Goal: Task Accomplishment & Management: Complete application form

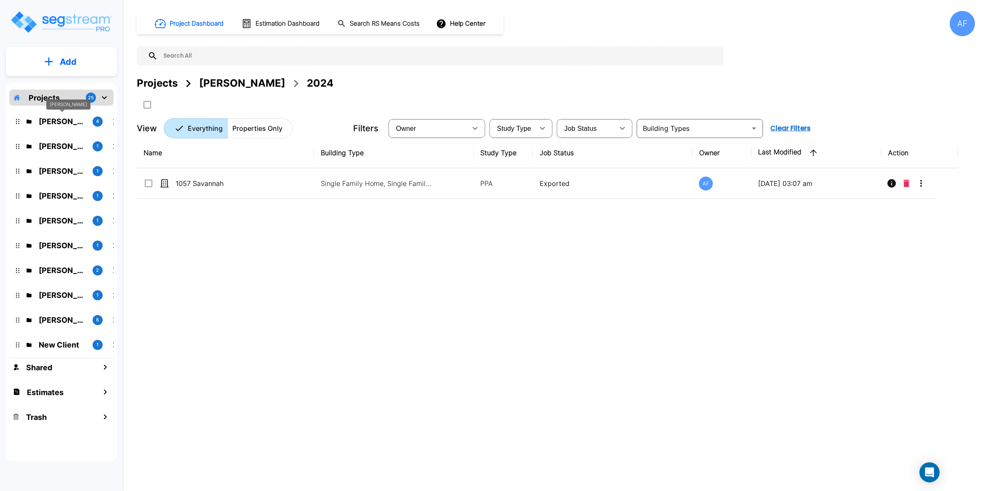
click at [66, 123] on p "Moshe Toiv" at bounding box center [62, 121] width 47 height 11
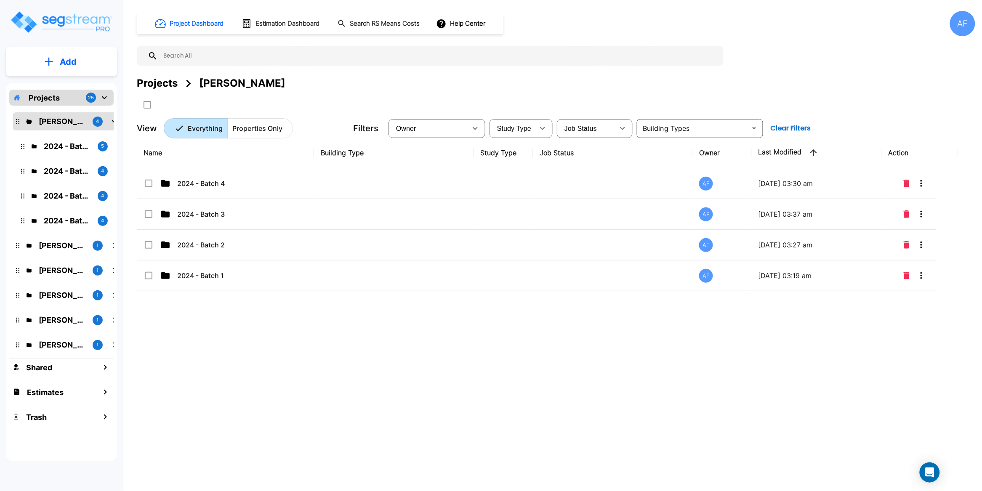
click at [237, 320] on div "Name Building Type Study Type Job Status Owner Last Modified Action 2024 - Batc…" at bounding box center [548, 290] width 822 height 305
click at [81, 61] on button "Add" at bounding box center [61, 62] width 111 height 24
click at [66, 84] on p "Add Folder" at bounding box center [66, 85] width 35 height 10
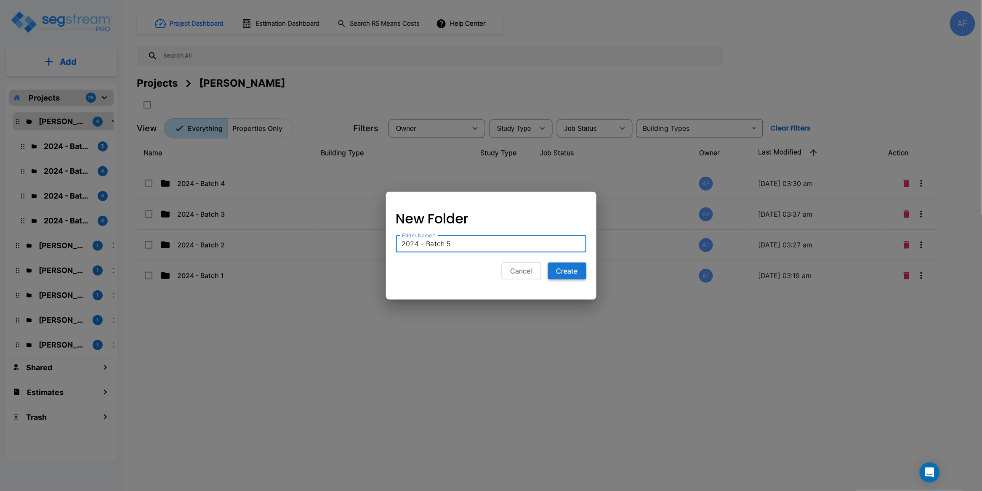
type input "2024 - Batch 5"
click at [568, 275] on button "Create" at bounding box center [567, 271] width 38 height 17
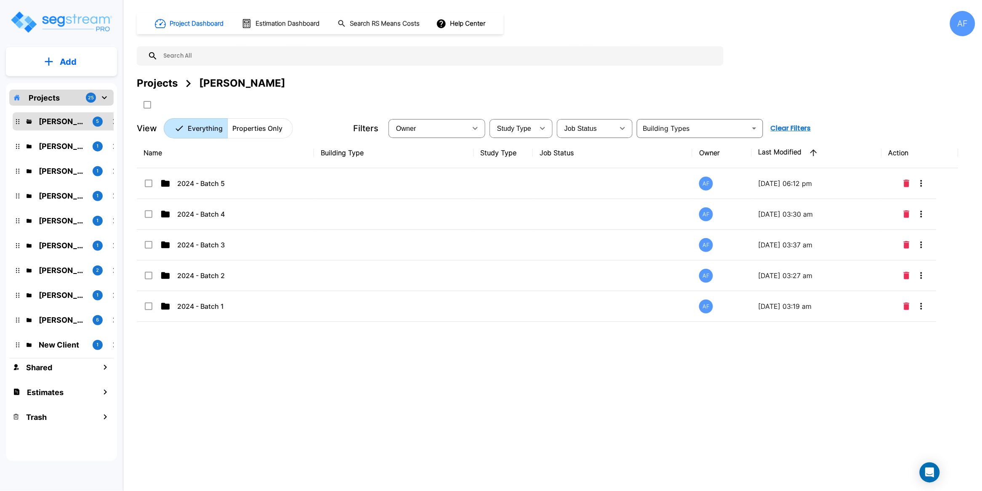
click at [463, 395] on div "Name Building Type Study Type Job Status Owner Last Modified Action 2024 - Batc…" at bounding box center [548, 290] width 822 height 305
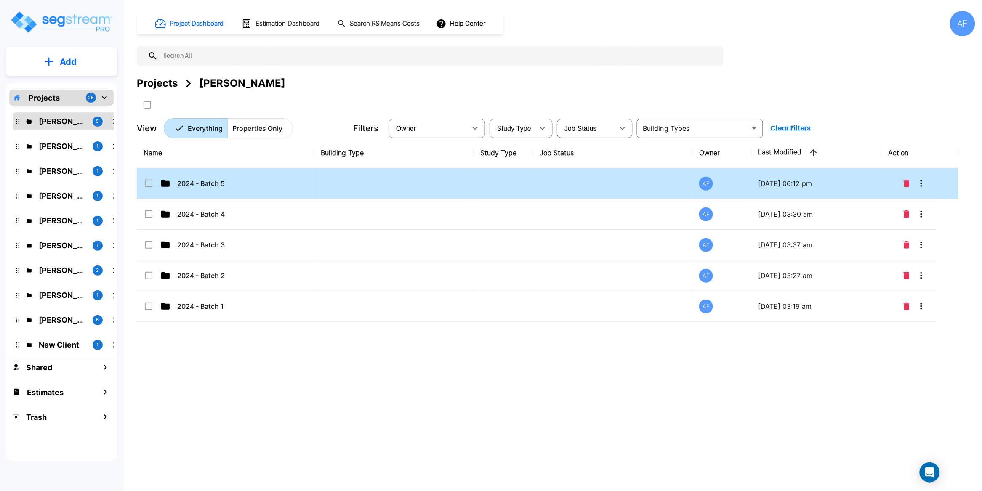
click at [328, 189] on td at bounding box center [394, 183] width 160 height 31
checkbox input "true"
click at [328, 189] on td at bounding box center [394, 183] width 160 height 31
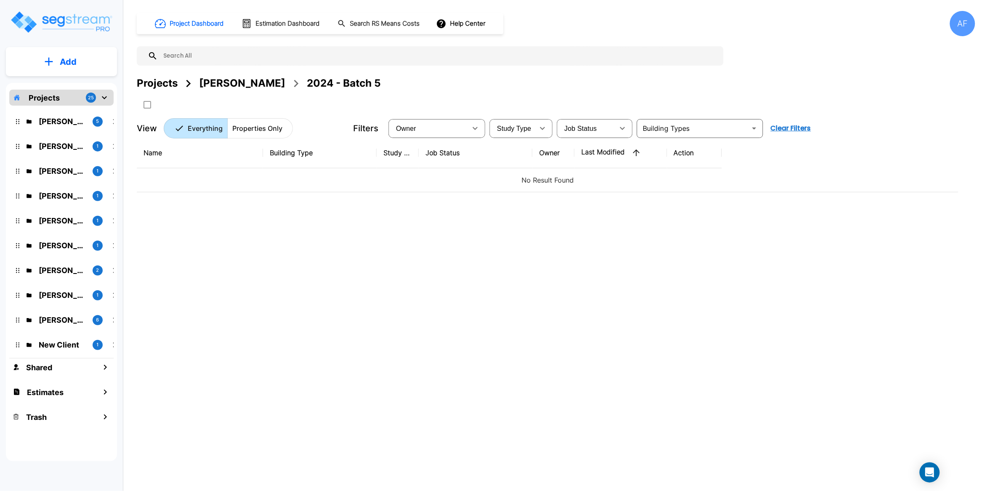
click at [358, 239] on div "Name Building Type Study Type Job Status Owner Last Modified Action No Result F…" at bounding box center [548, 290] width 822 height 305
click at [67, 60] on p "Add" at bounding box center [68, 62] width 17 height 13
click at [72, 112] on p "Add Property" at bounding box center [66, 109] width 43 height 10
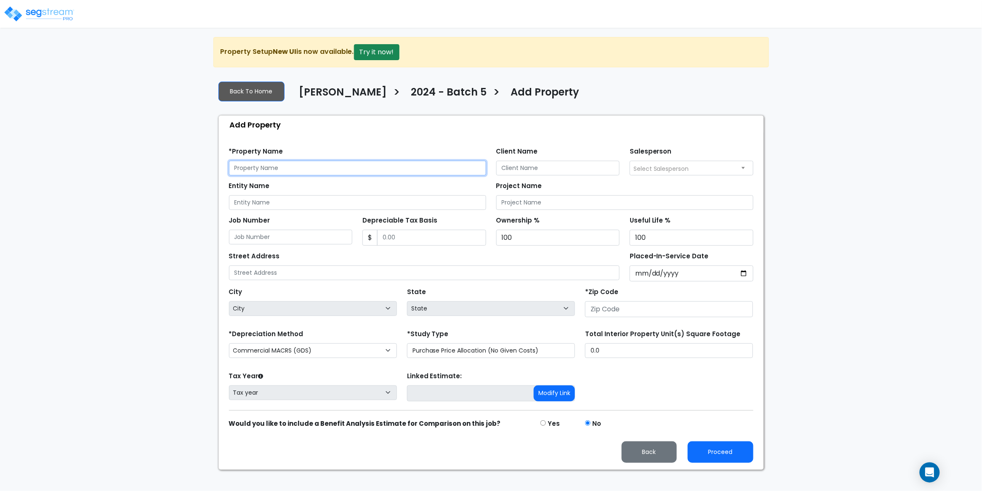
click at [260, 168] on input "text" at bounding box center [357, 168] width 257 height 15
paste input "509 W 150th St, New York, NY 10031"
click at [328, 170] on input "509 W 150th St, New York, NY 10031" at bounding box center [357, 168] width 257 height 15
type input "509 W 150th St, New York, NY 10031"
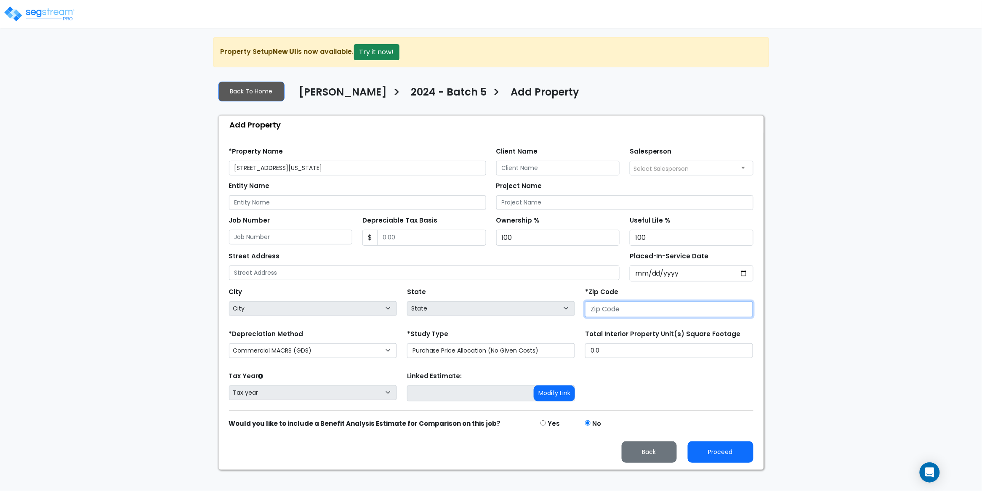
drag, startPoint x: 643, startPoint y: 307, endPoint x: 637, endPoint y: 311, distance: 7.0
click at [643, 307] on input "number" at bounding box center [669, 309] width 168 height 16
paste input "10031"
type input "10031"
select select "NY"
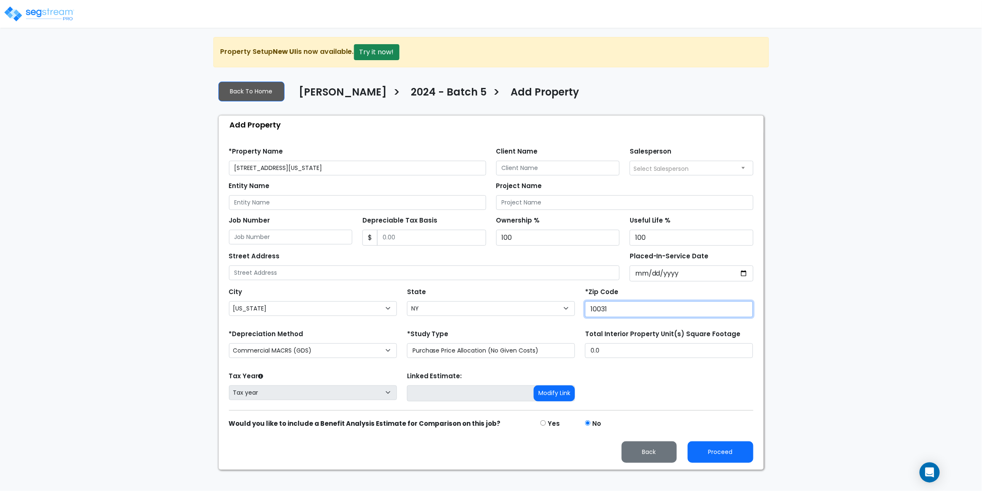
type input "10031"
drag, startPoint x: 346, startPoint y: 167, endPoint x: 280, endPoint y: 166, distance: 65.7
click at [280, 166] on input "509 W 150th St, New York, NY 10031" at bounding box center [357, 168] width 257 height 15
drag, startPoint x: 285, startPoint y: 168, endPoint x: 216, endPoint y: 169, distance: 69.5
click at [216, 169] on div "Back To Home Moshe Toiv > 2024 - Batch 5 > Add Property Add Property Find these…" at bounding box center [491, 272] width 556 height 396
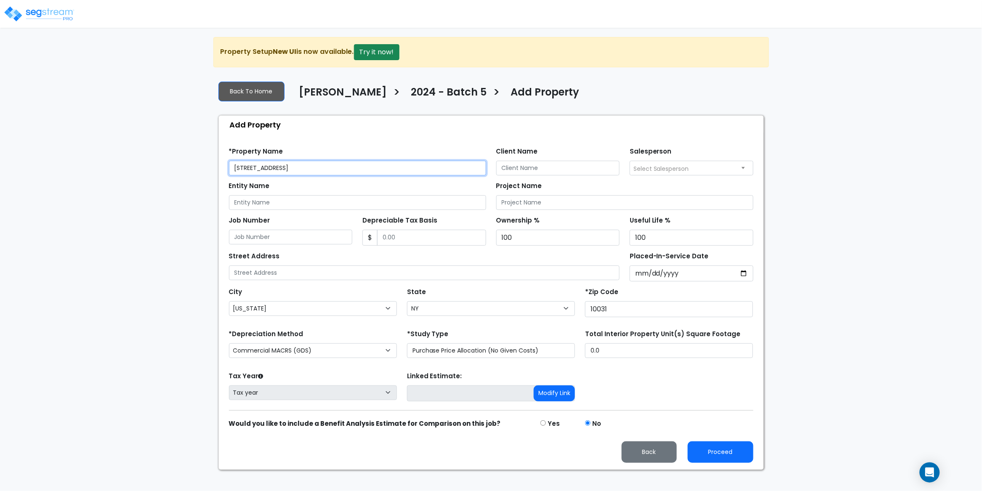
type input "[STREET_ADDRESS]"
click at [289, 277] on input "text" at bounding box center [424, 273] width 391 height 15
paste input "[STREET_ADDRESS]"
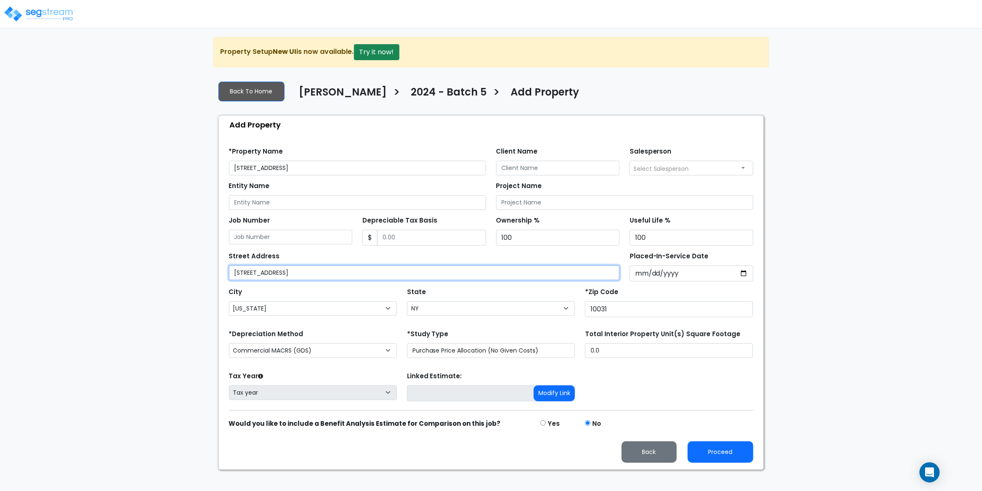
type input "[STREET_ADDRESS]"
click at [526, 167] on input "Client Name" at bounding box center [558, 168] width 124 height 15
paste input "[PERSON_NAME]"
type input "[PERSON_NAME]"
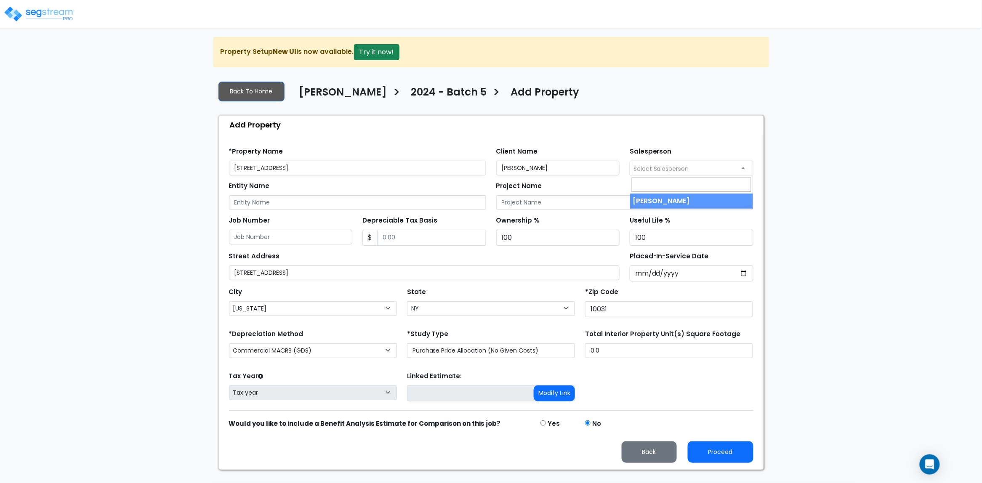
click at [672, 173] on span "Select Salesperson" at bounding box center [662, 169] width 56 height 8
select select "157"
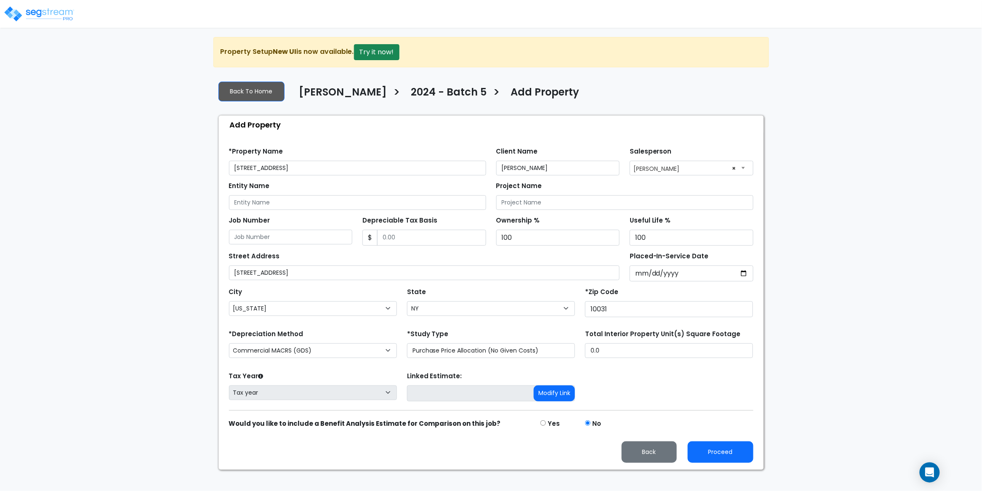
click at [323, 134] on div "Find these errors below in the Property Setup: *Property Name 509 W 150th St Cl…" at bounding box center [491, 302] width 545 height 336
click at [365, 352] on select "Commercial MACRS (GDS) Residential Rental MACRS (GDS) Commercial MACRS (GDS) QIP" at bounding box center [313, 351] width 168 height 15
select select "RRM(_29"
click at [731, 457] on button "Proceed" at bounding box center [721, 452] width 66 height 21
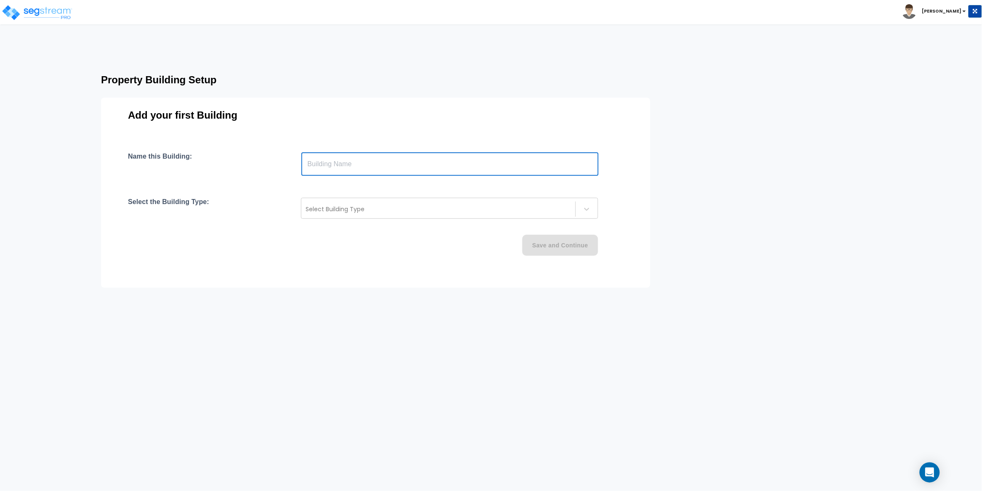
click at [360, 164] on input "text" at bounding box center [449, 164] width 297 height 24
paste input "text"
drag, startPoint x: 529, startPoint y: 165, endPoint x: 301, endPoint y: 160, distance: 228.3
click at [301, 160] on div "Name this Building: https://enterprise.segstream.com/project/project-wizard/145…" at bounding box center [376, 164] width 496 height 24
paste input "509 W 150th St, New York, NY 10031"
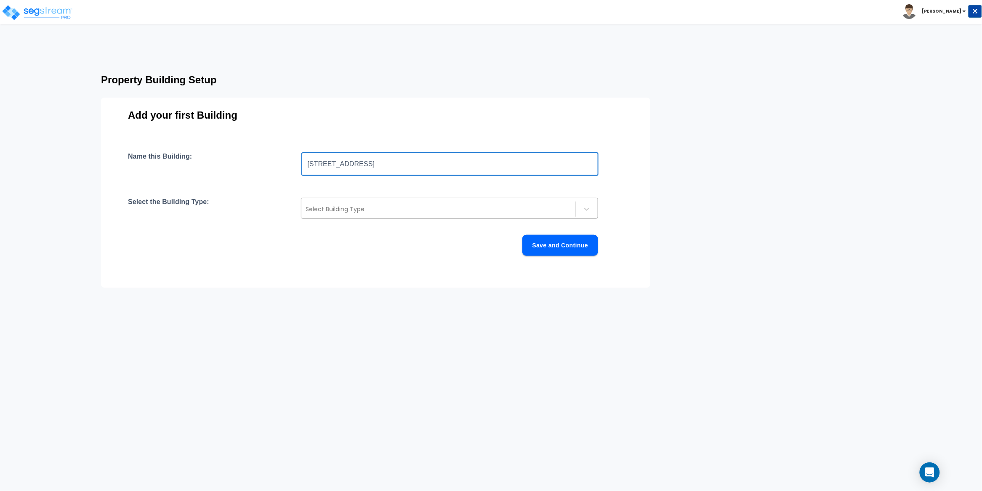
type input "[STREET_ADDRESS]"
click at [410, 219] on div "Select Building Type" at bounding box center [449, 208] width 297 height 21
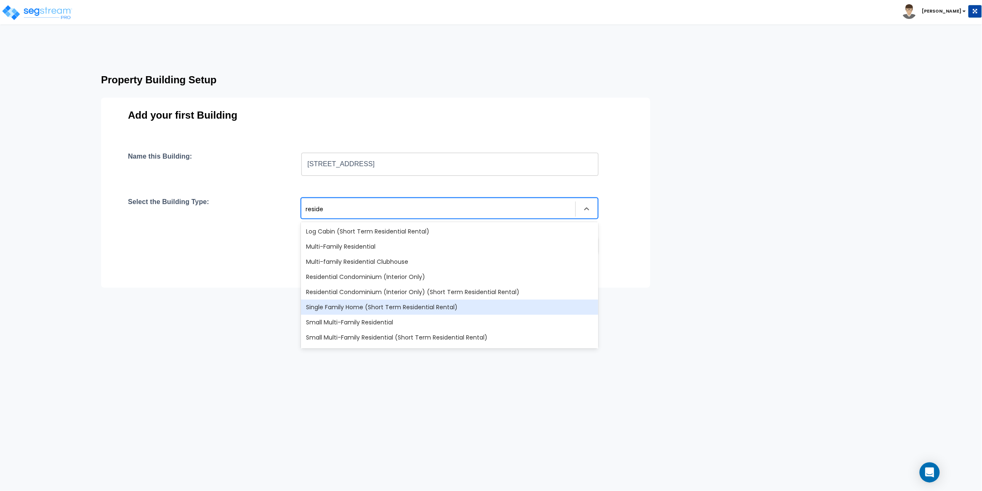
type input "reside"
type input "residen"
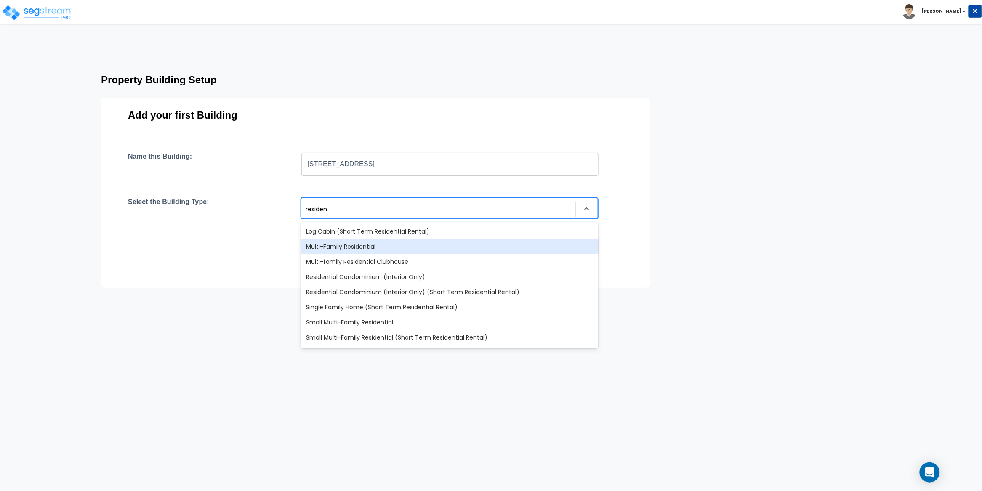
click at [381, 251] on div "Multi-Family Residential" at bounding box center [449, 246] width 297 height 15
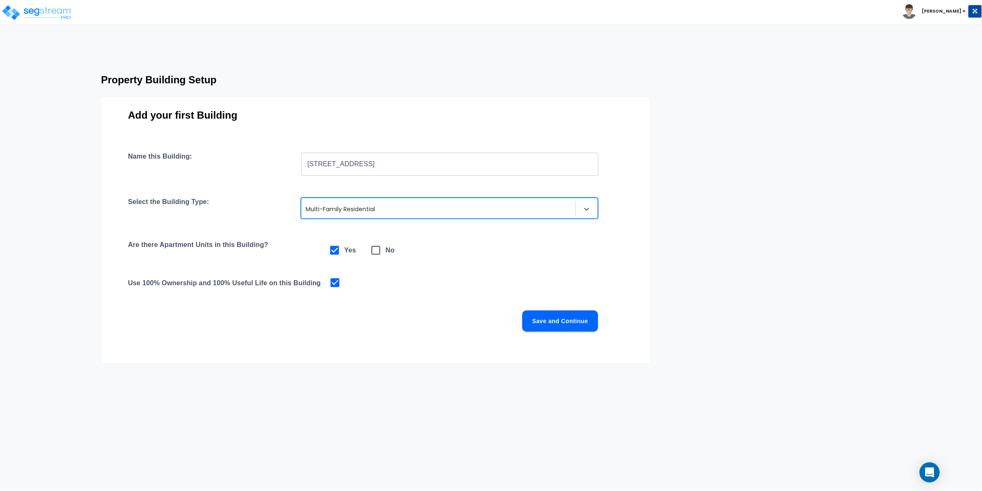
click at [565, 317] on button "Save and Continue" at bounding box center [560, 321] width 76 height 21
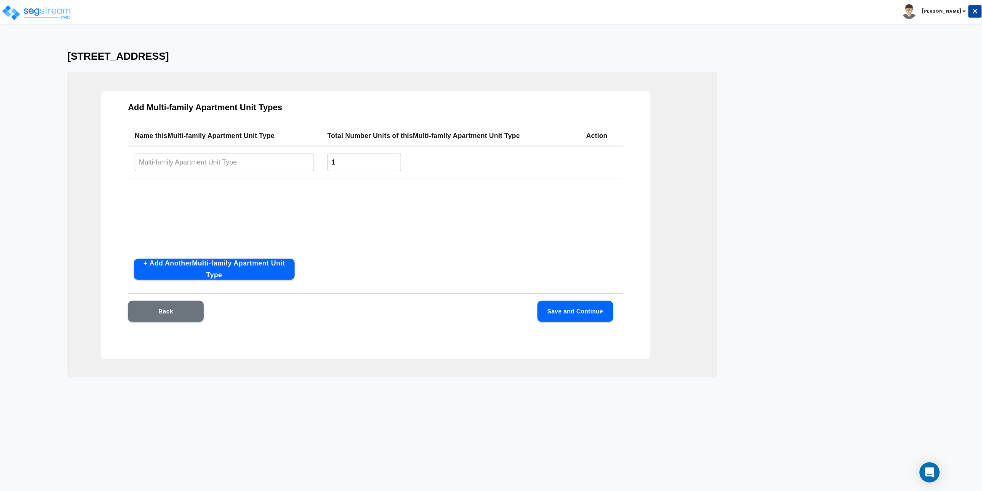
click at [160, 156] on input "text" at bounding box center [224, 162] width 179 height 18
paste input "509 W 150th St, New York, NY 10031"
drag, startPoint x: 267, startPoint y: 163, endPoint x: 187, endPoint y: 161, distance: 80.0
click at [187, 161] on input "509 W 150th St, New York, NY 10031" at bounding box center [224, 162] width 179 height 18
type input "509 W 150th St"
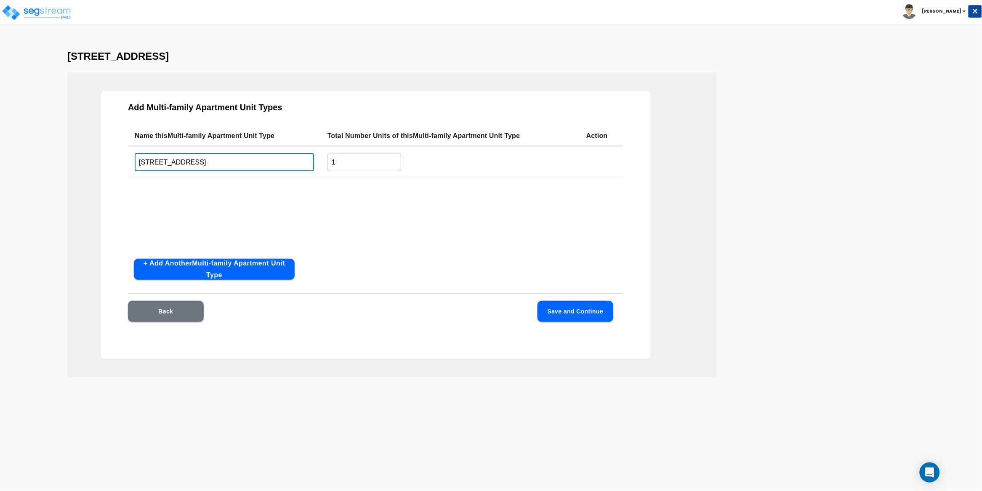
drag, startPoint x: 343, startPoint y: 161, endPoint x: 314, endPoint y: 162, distance: 29.1
click at [314, 162] on tr "509 W 150th St ​ 1 ​" at bounding box center [376, 162] width 496 height 32
type input "4"
click at [596, 312] on button "Save and Continue" at bounding box center [576, 311] width 76 height 21
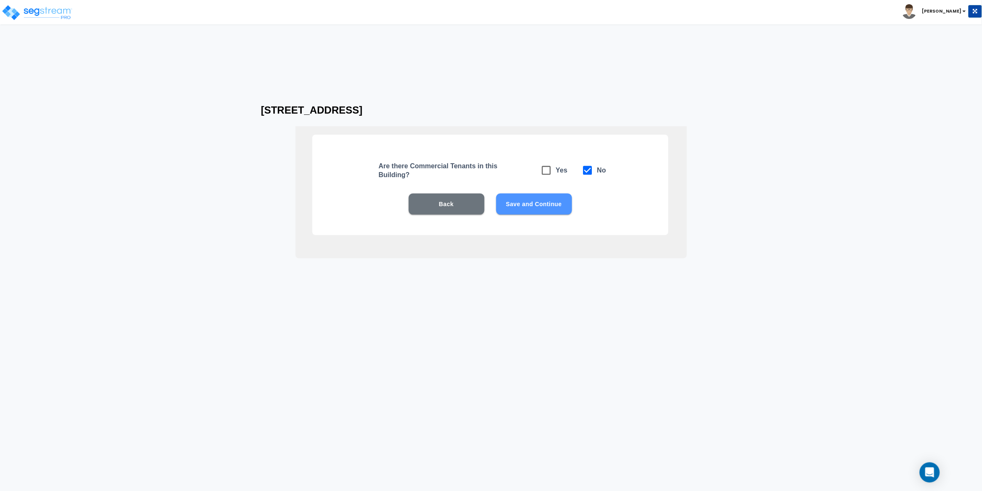
click at [529, 210] on button "Save and Continue" at bounding box center [534, 204] width 76 height 21
click at [535, 207] on button "Save and Continue" at bounding box center [534, 204] width 76 height 21
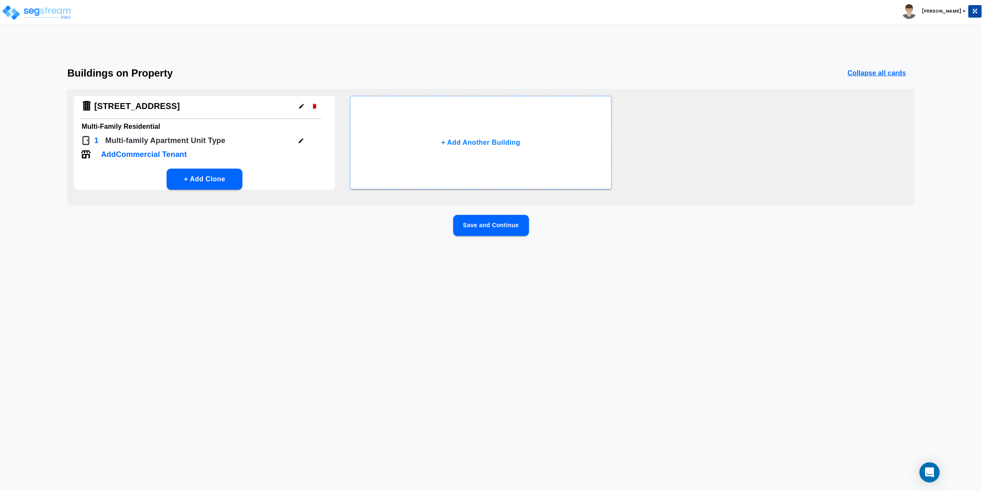
click at [510, 225] on button "Save and Continue" at bounding box center [491, 225] width 76 height 21
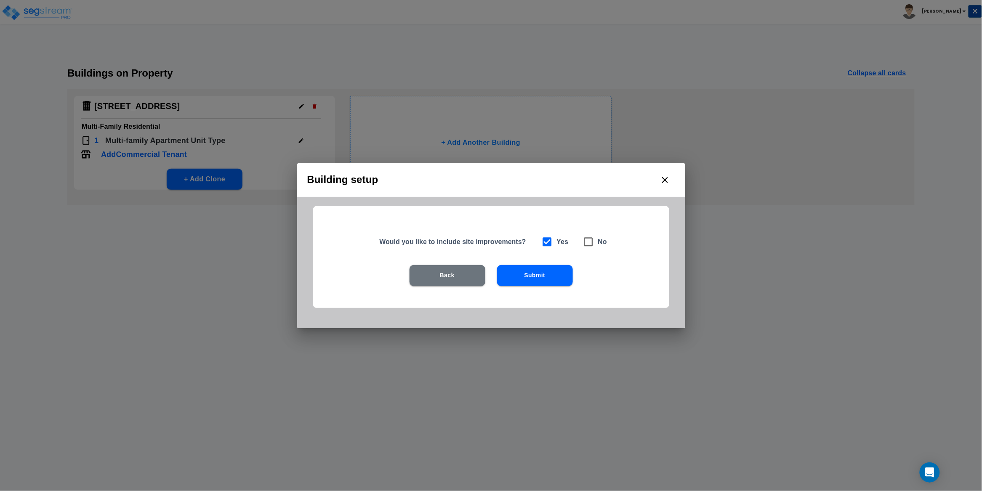
click at [539, 275] on button "Submit" at bounding box center [535, 275] width 76 height 21
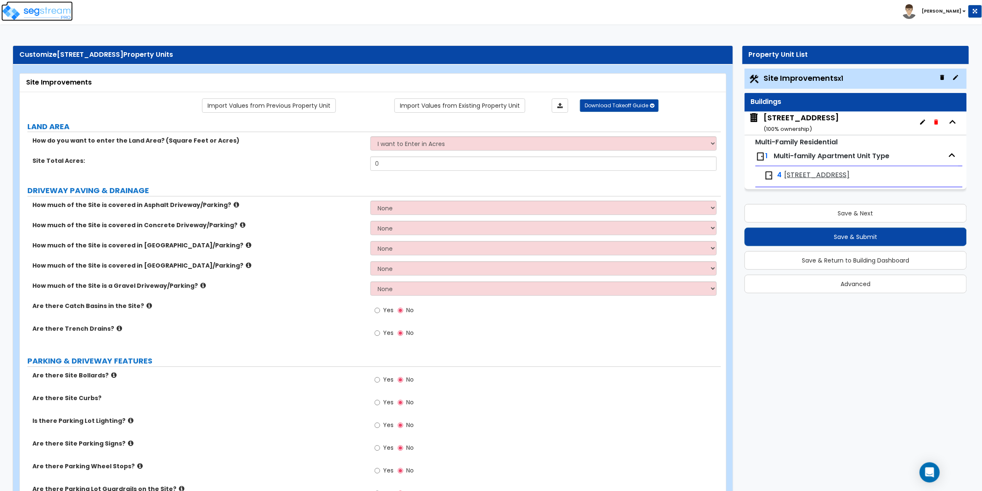
click at [46, 11] on img at bounding box center [37, 12] width 72 height 17
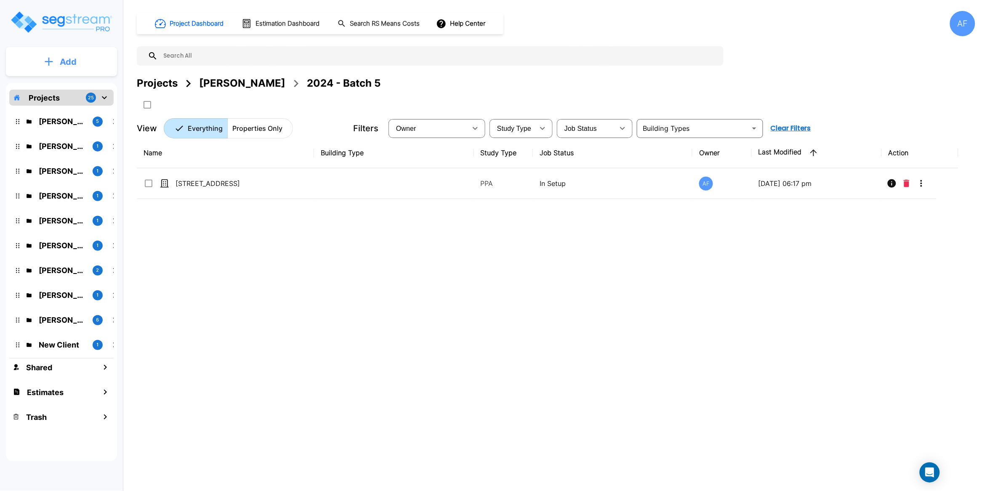
click at [74, 63] on p "Add" at bounding box center [68, 62] width 17 height 13
click at [75, 110] on p "Add Property" at bounding box center [66, 109] width 43 height 10
click at [52, 56] on button "Add" at bounding box center [61, 62] width 111 height 24
click at [69, 111] on p "Add Property" at bounding box center [66, 109] width 43 height 10
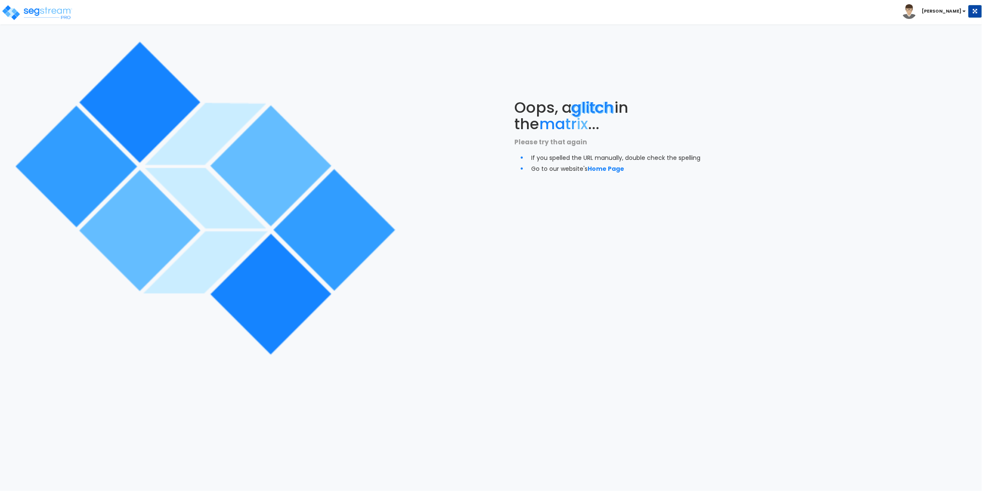
click at [363, 86] on img at bounding box center [204, 198] width 397 height 397
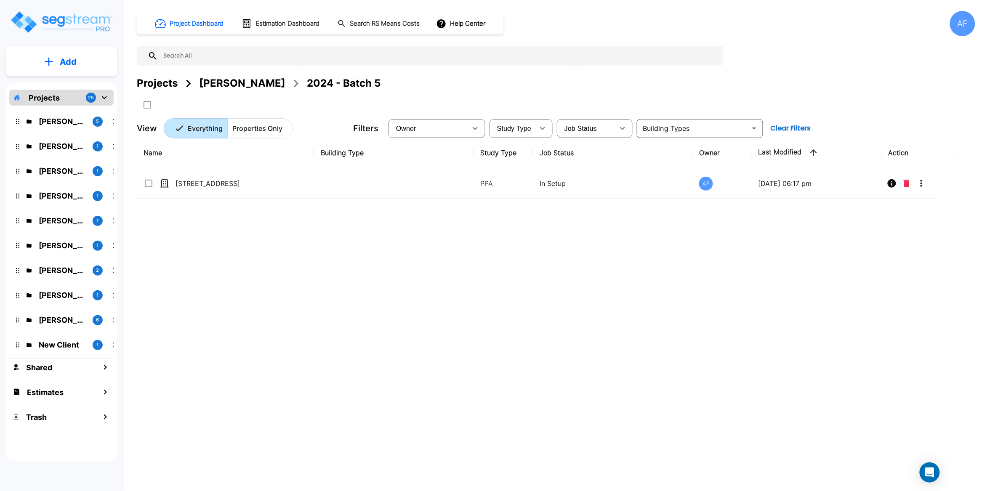
click at [69, 64] on p "Add" at bounding box center [68, 62] width 17 height 13
click at [73, 109] on p "Add Property" at bounding box center [66, 109] width 43 height 10
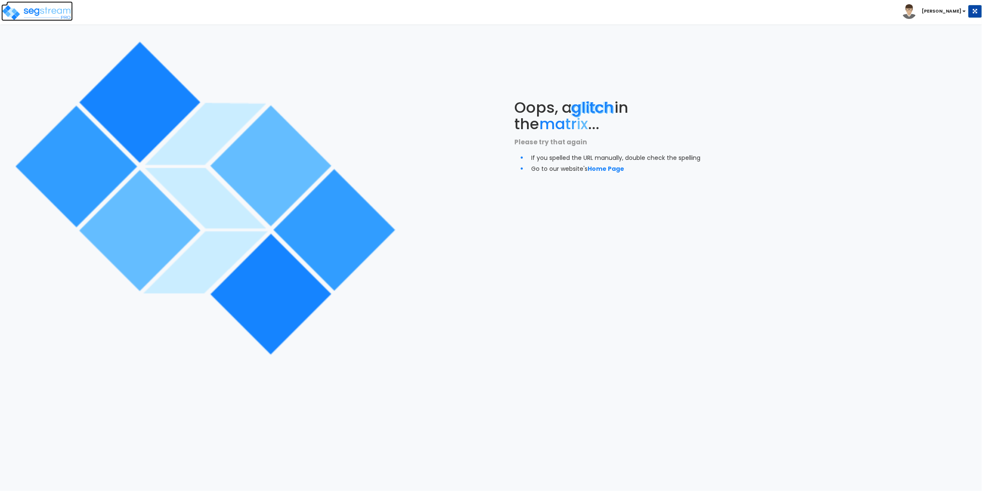
click at [59, 12] on img at bounding box center [37, 12] width 72 height 17
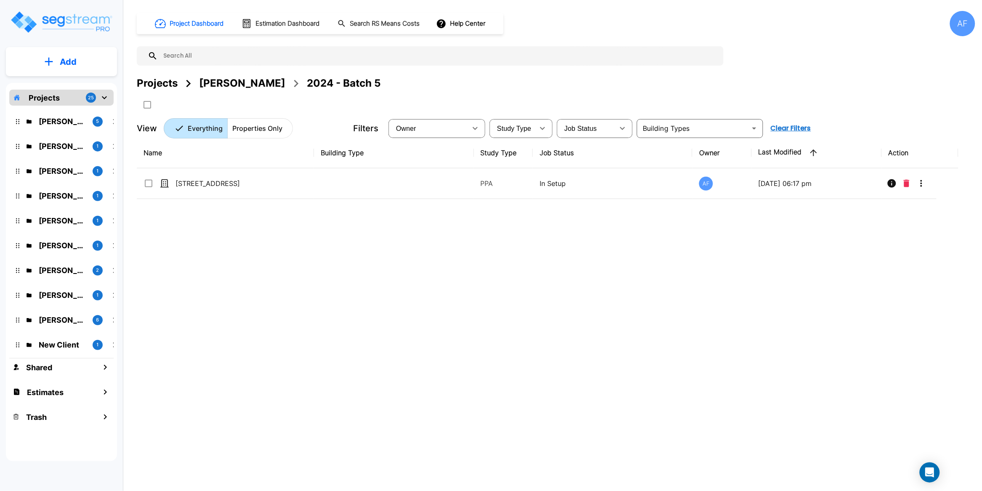
click at [303, 257] on div "Name Building Type Study Type Job Status Owner Last Modified Action 509 W 150th…" at bounding box center [548, 290] width 822 height 305
click at [69, 58] on p "Add" at bounding box center [68, 62] width 17 height 13
click at [72, 110] on p "Add Property" at bounding box center [66, 109] width 43 height 10
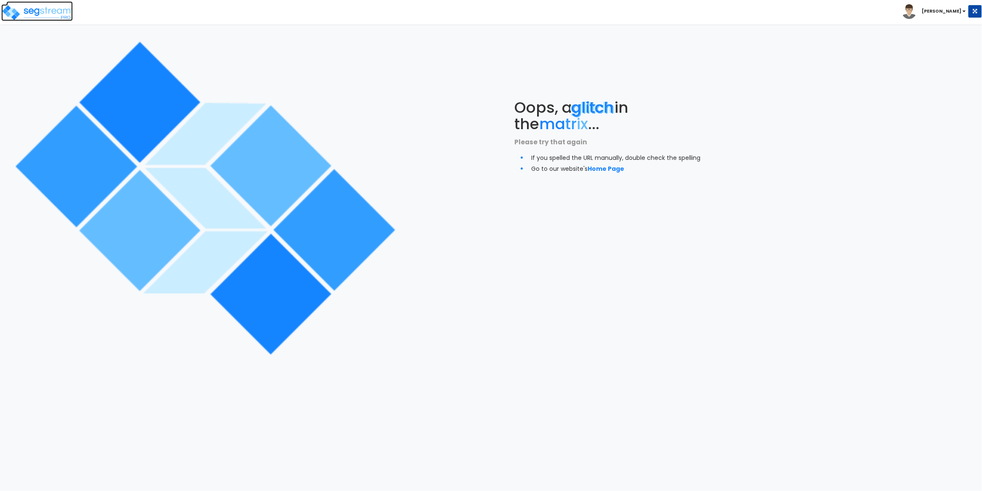
click at [51, 10] on img at bounding box center [37, 12] width 72 height 17
